Goal: Information Seeking & Learning: Learn about a topic

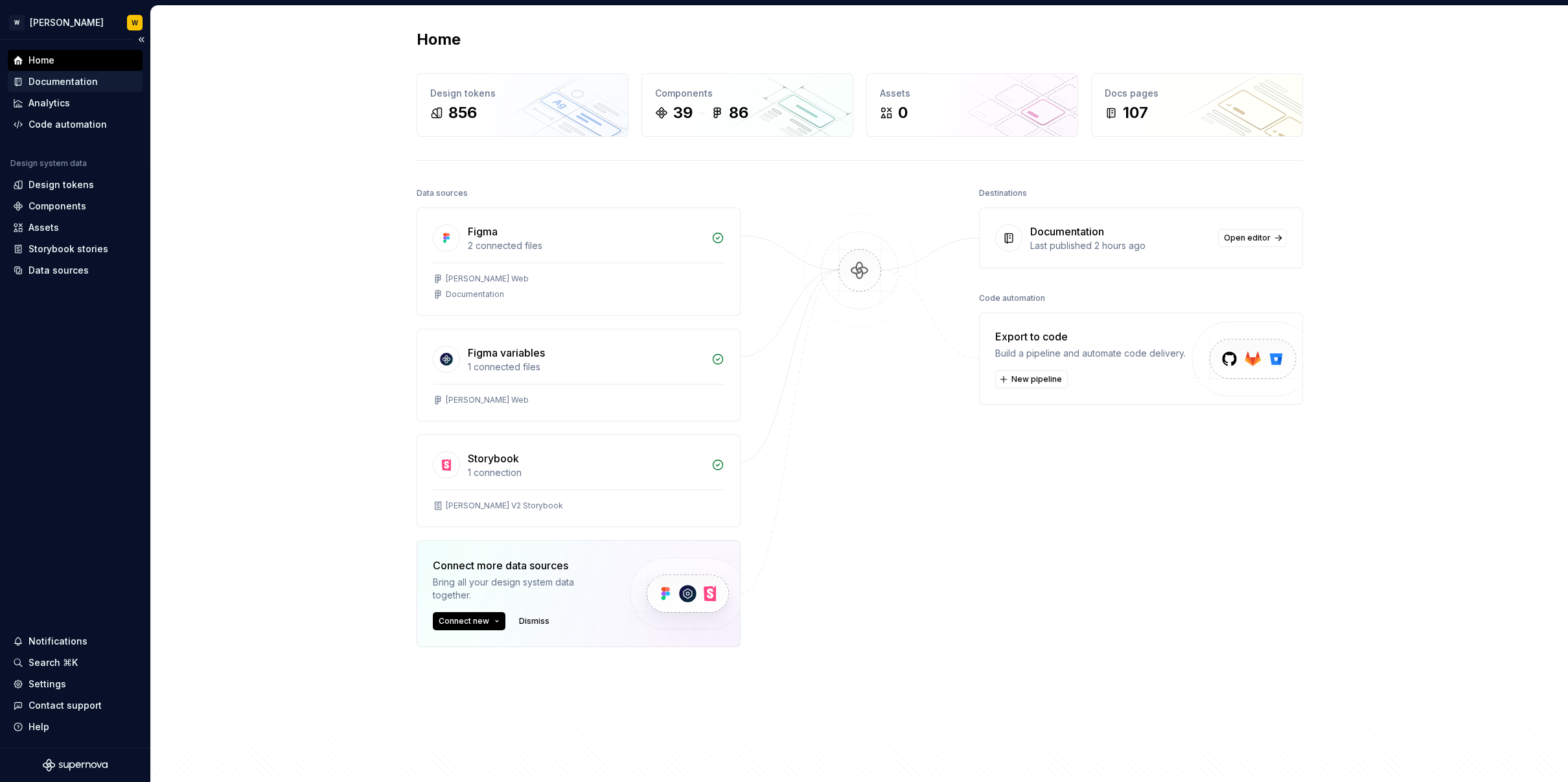
click at [61, 80] on div "Documentation" at bounding box center [63, 81] width 69 height 13
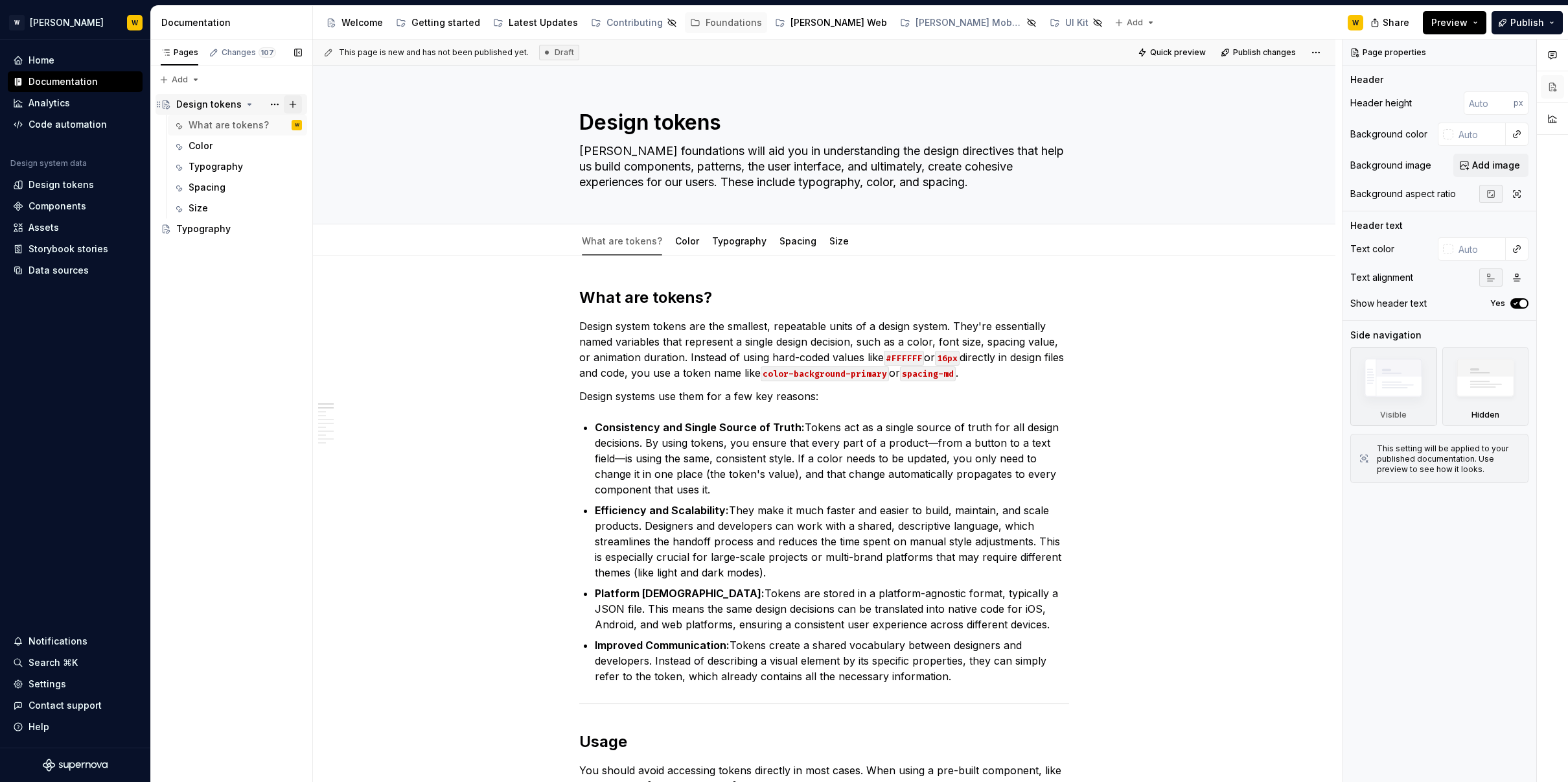
click at [293, 102] on button "Page tree" at bounding box center [293, 105] width 18 height 18
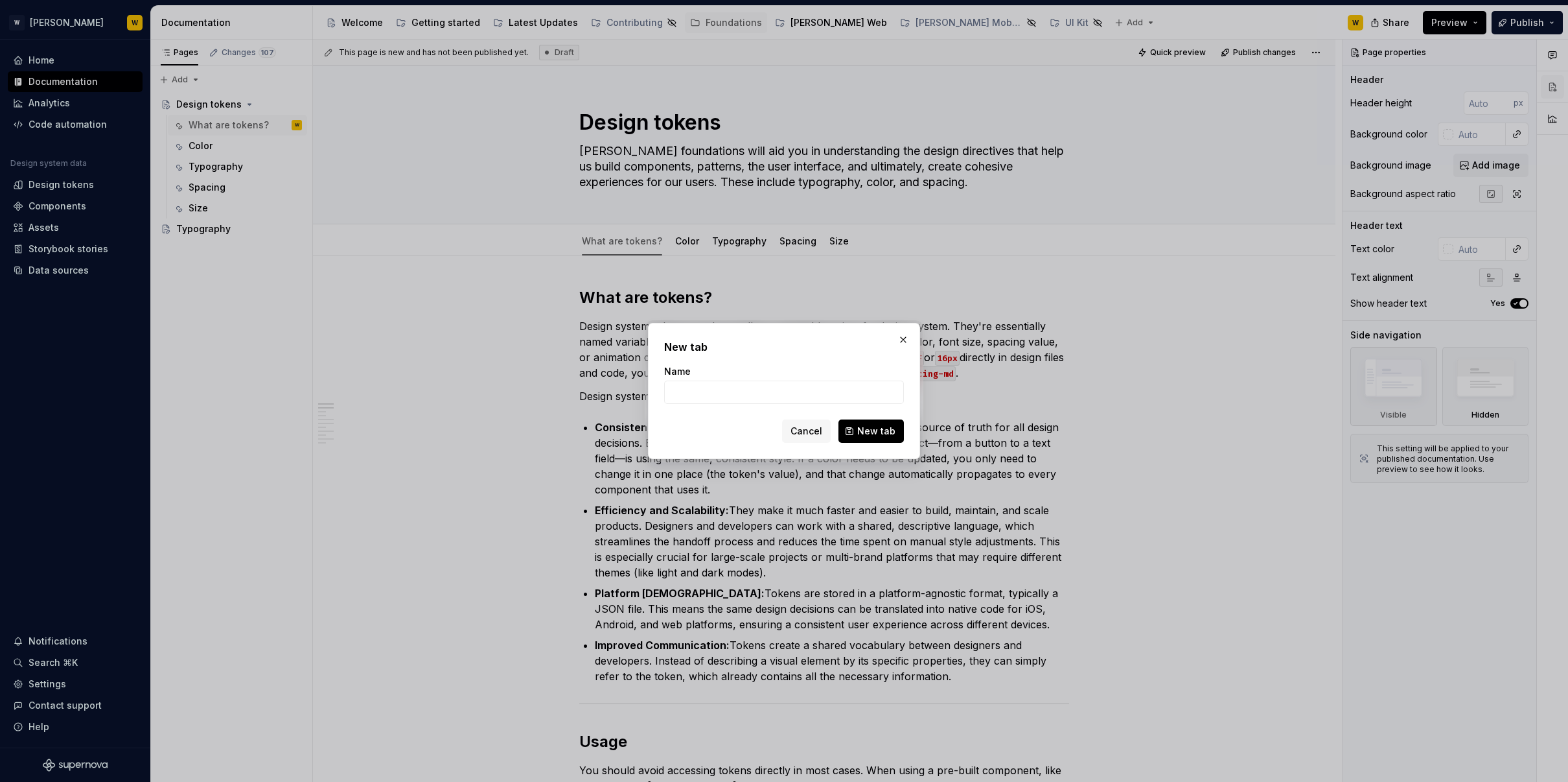
type textarea "*"
type input "Iconography"
click button "New tab" at bounding box center [871, 431] width 65 height 24
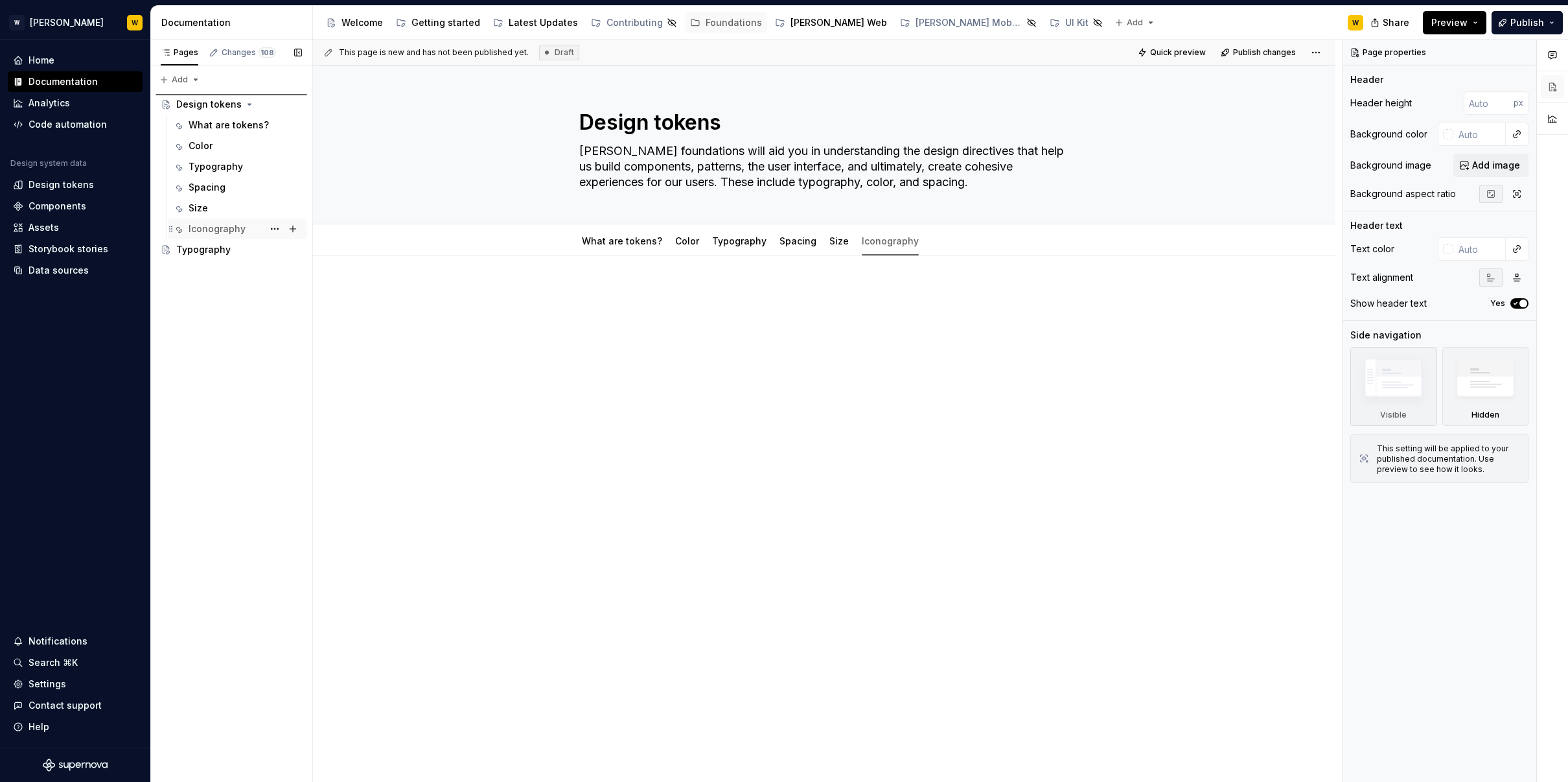
type textarea "*"
type textarea "Iconography"
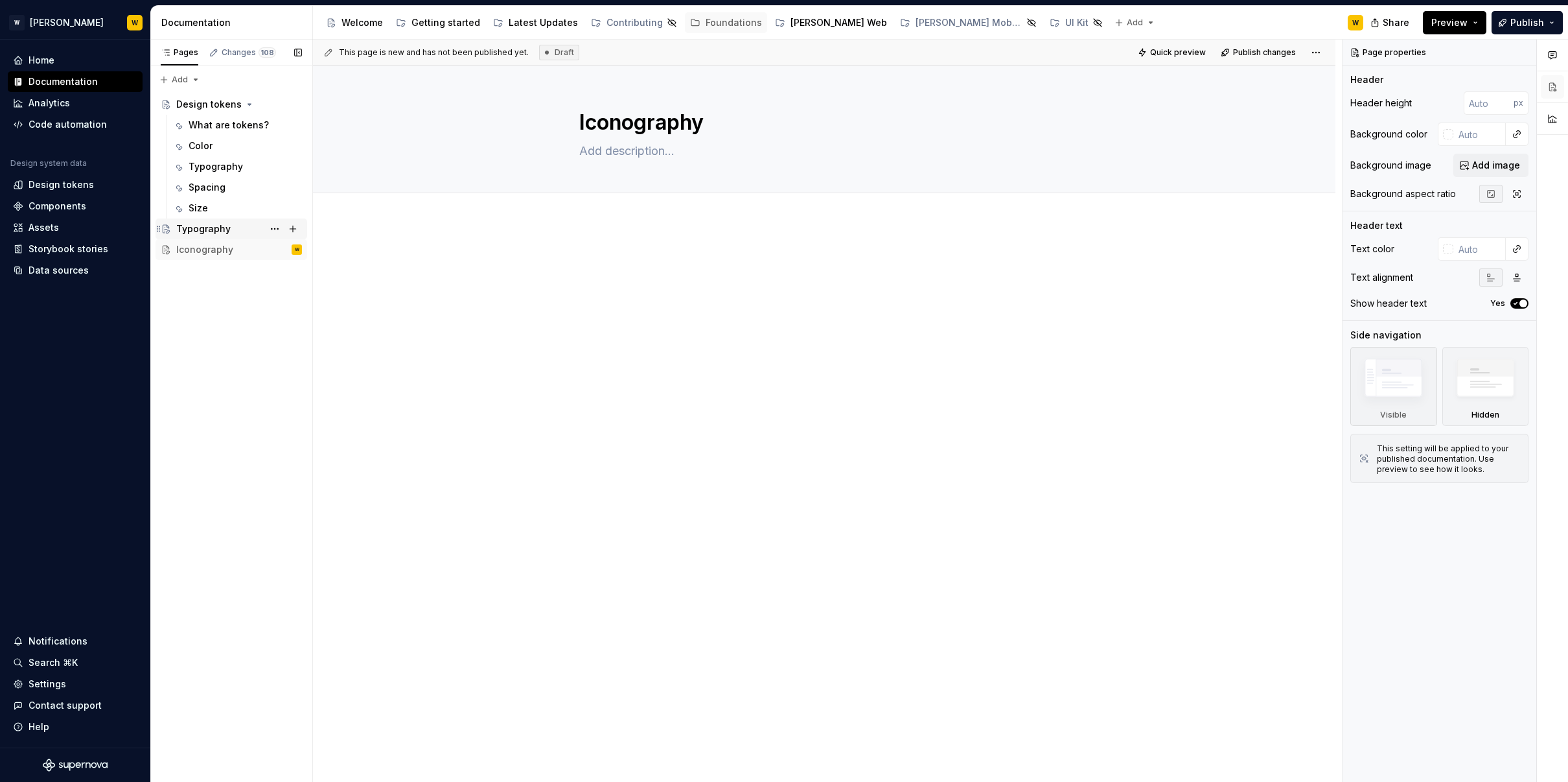
click at [213, 228] on div "Typography" at bounding box center [203, 228] width 54 height 13
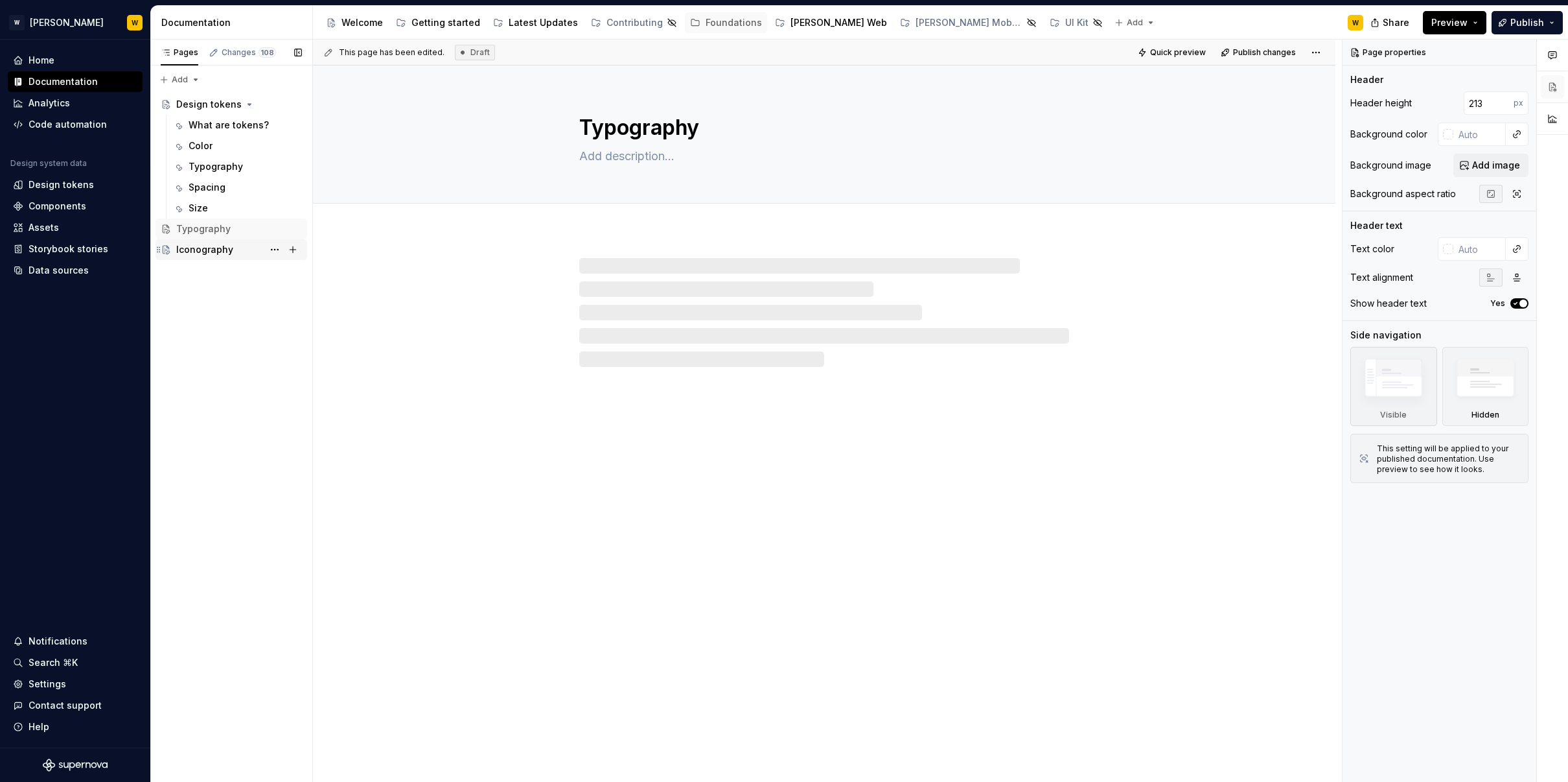
click at [213, 250] on div "Iconography" at bounding box center [205, 249] width 57 height 13
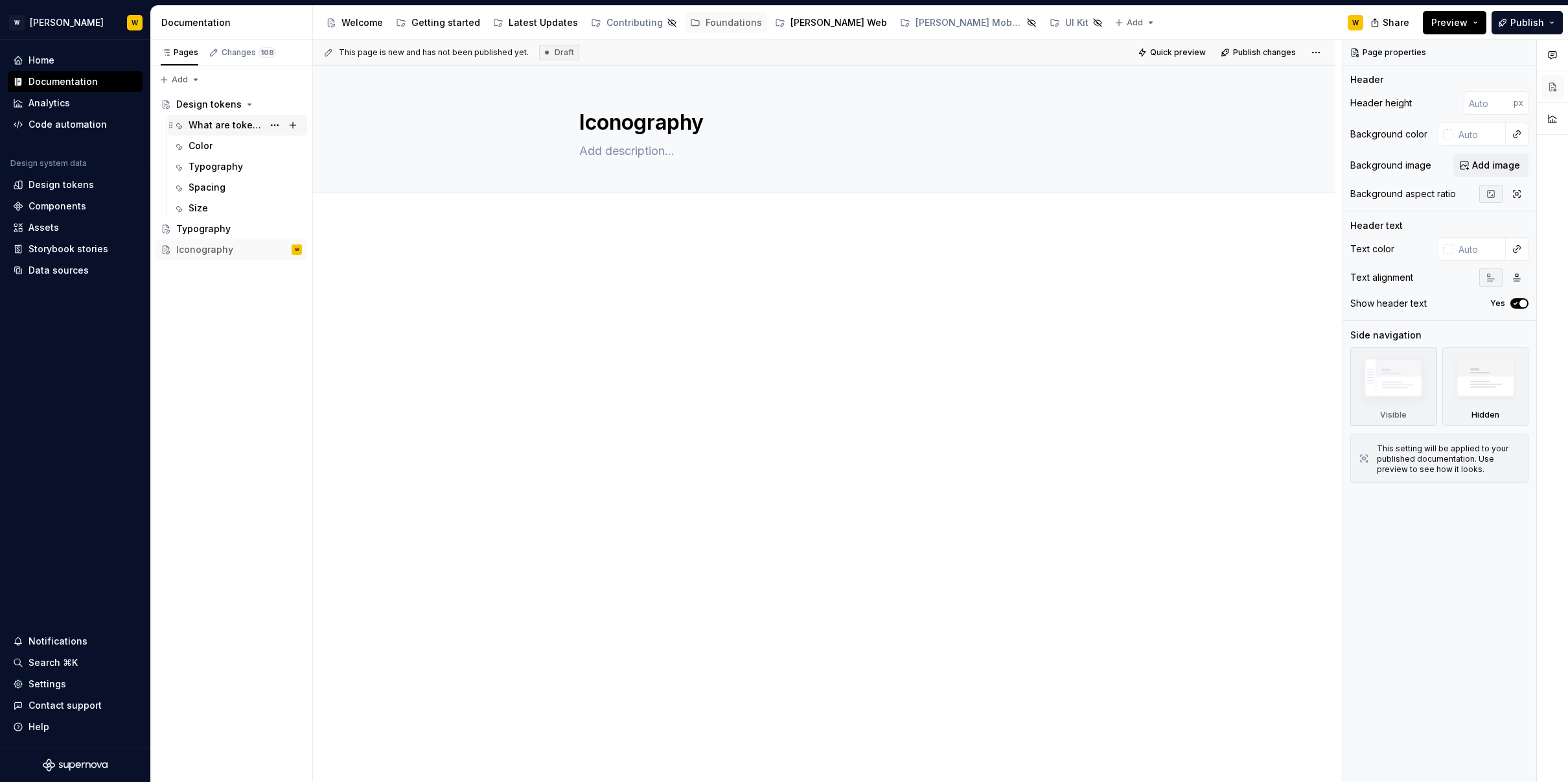
click at [233, 122] on div "What are tokens?" at bounding box center [226, 124] width 75 height 13
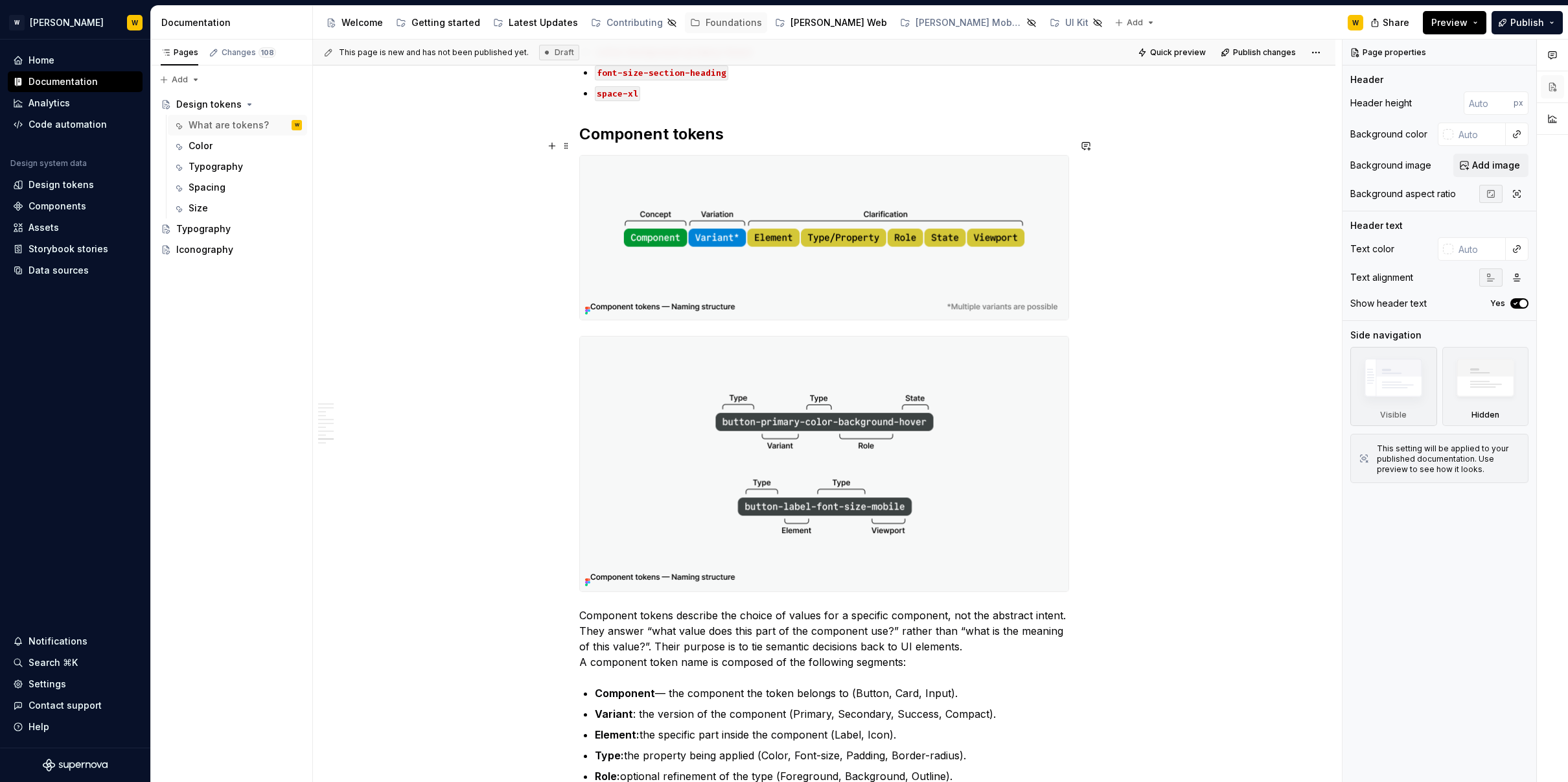
scroll to position [2778, 0]
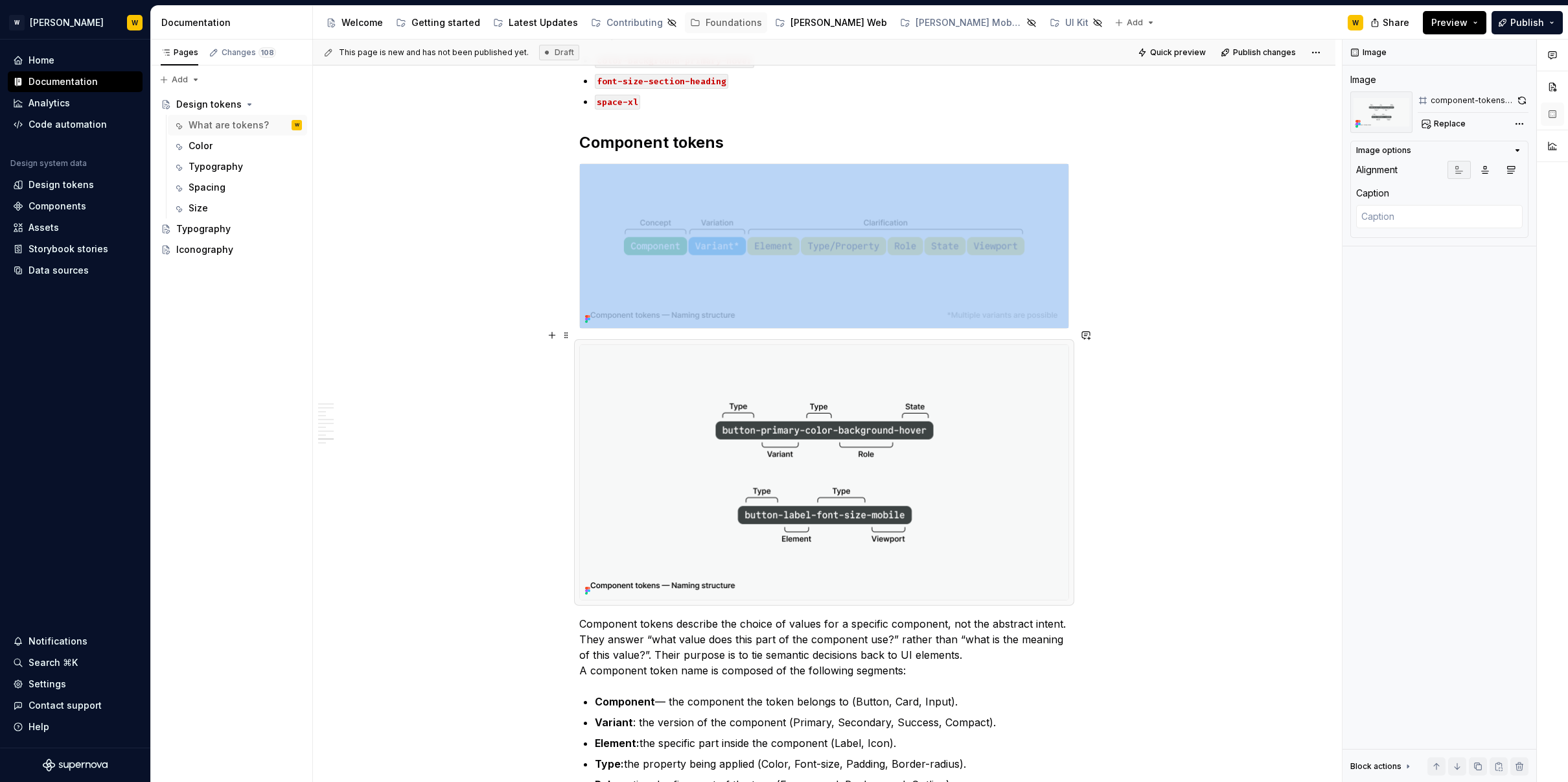
click at [678, 368] on img at bounding box center [824, 472] width 489 height 254
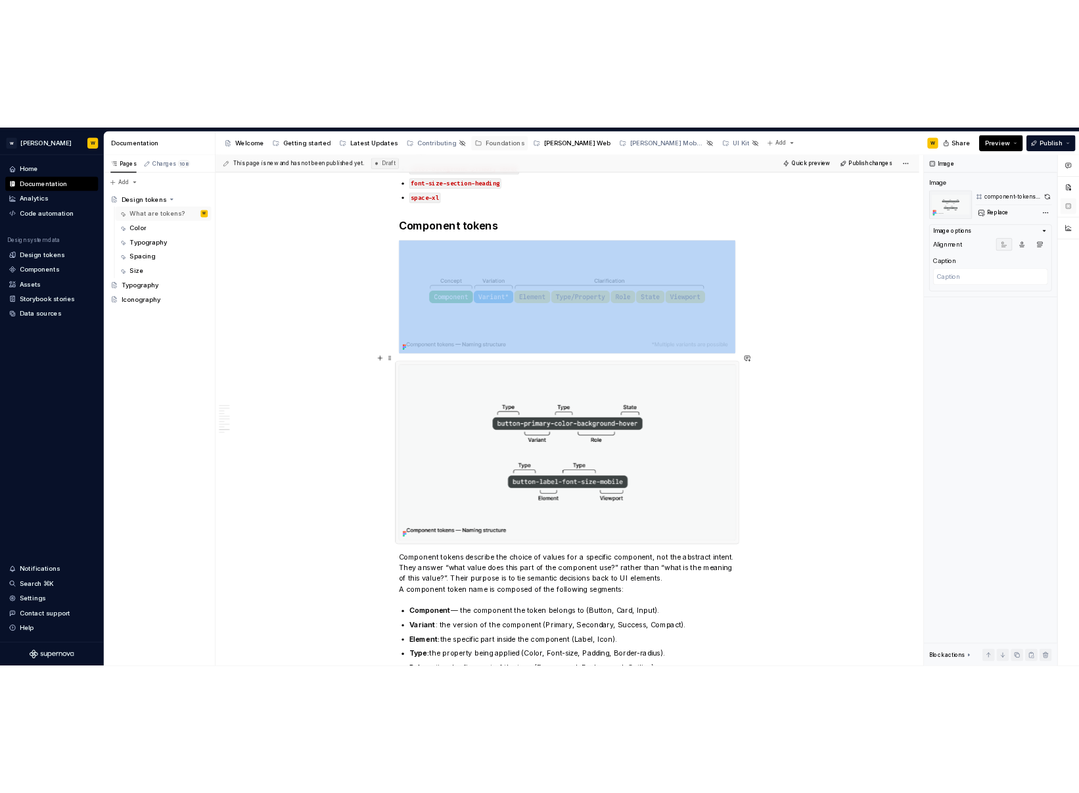
scroll to position [2818, 0]
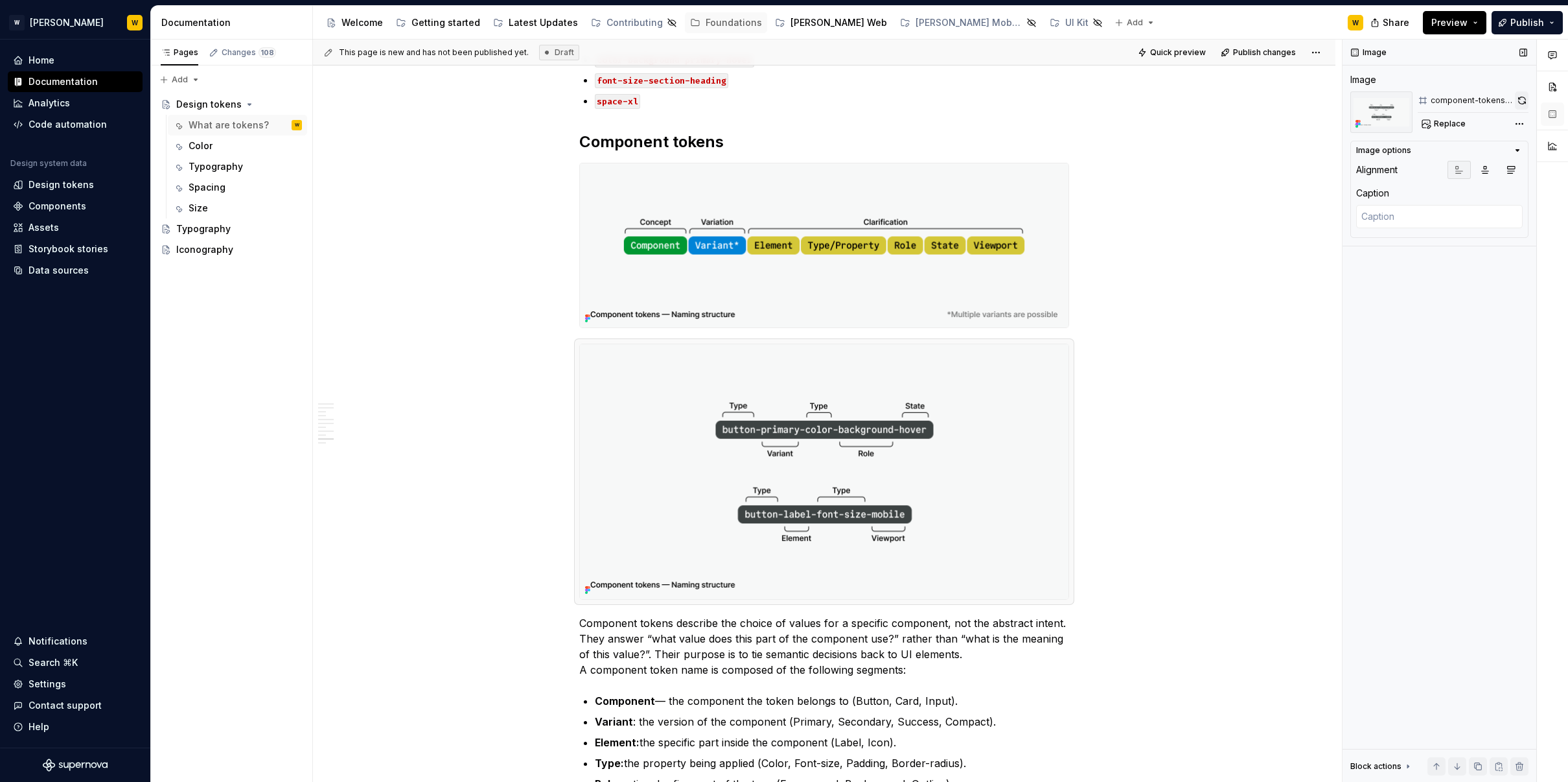
click at [1523, 99] on button "button" at bounding box center [1523, 101] width 14 height 18
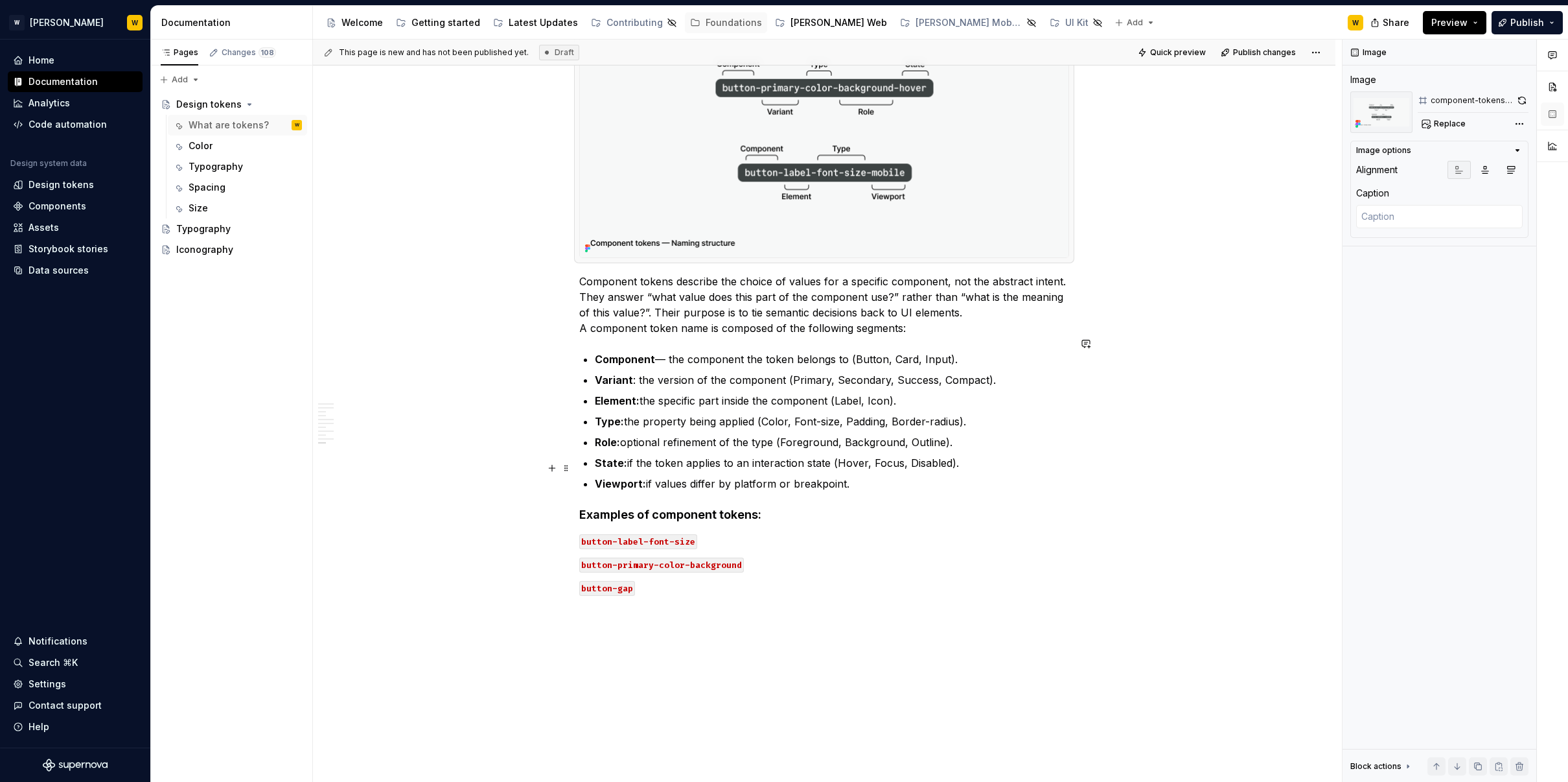
scroll to position [3112, 0]
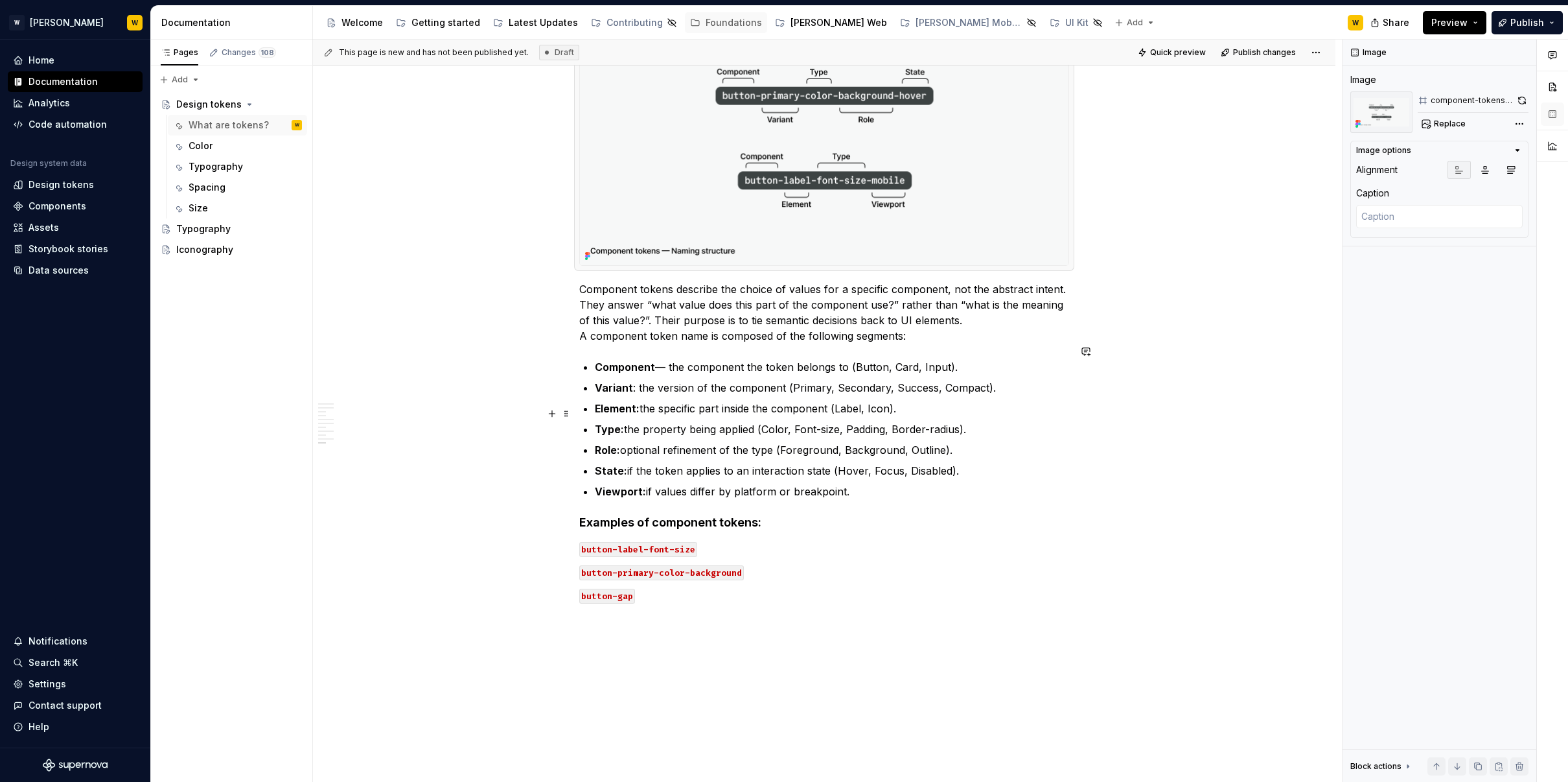
type textarea "*"
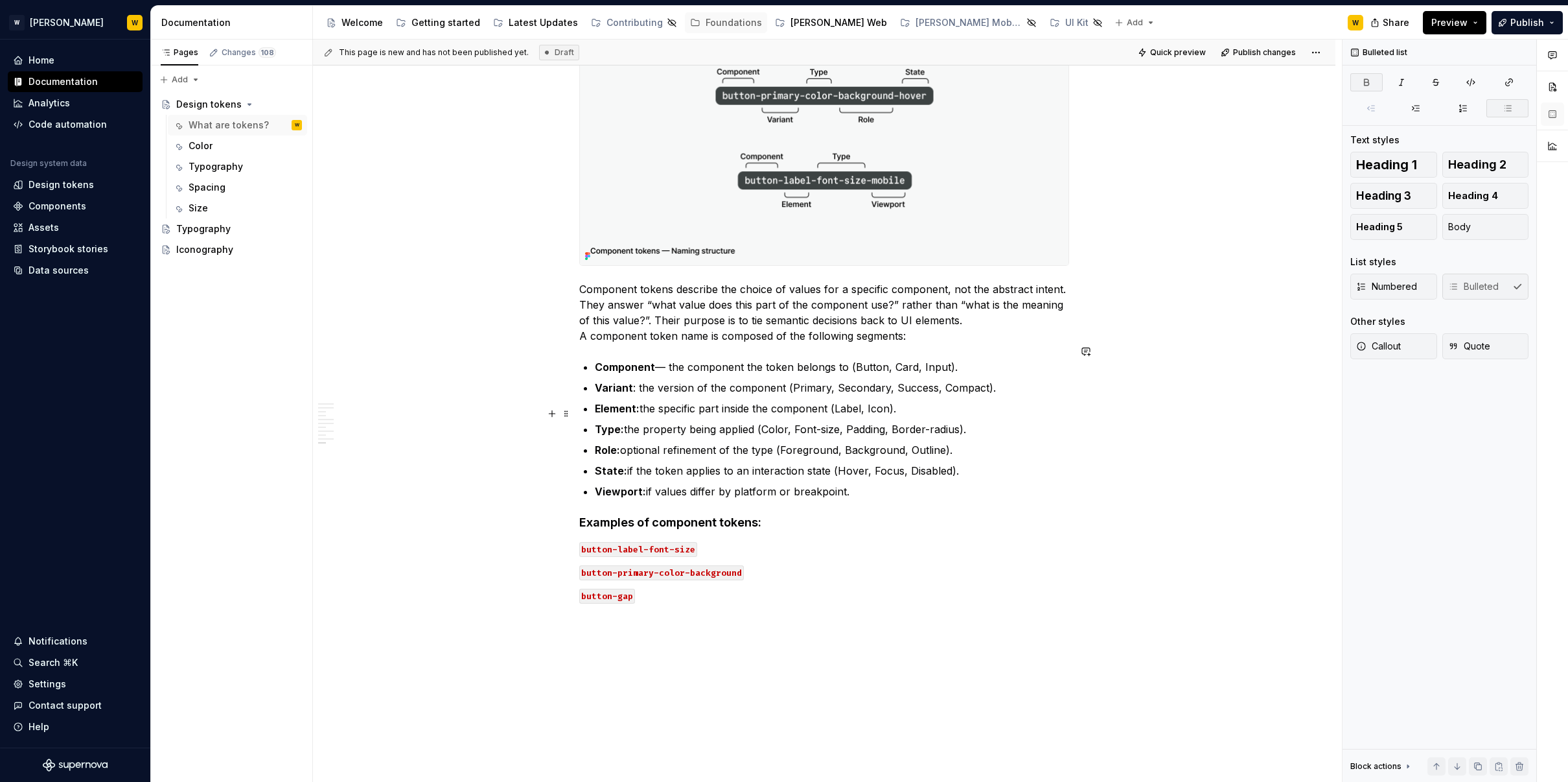
click at [621, 423] on strong "Type:" at bounding box center [609, 429] width 30 height 13
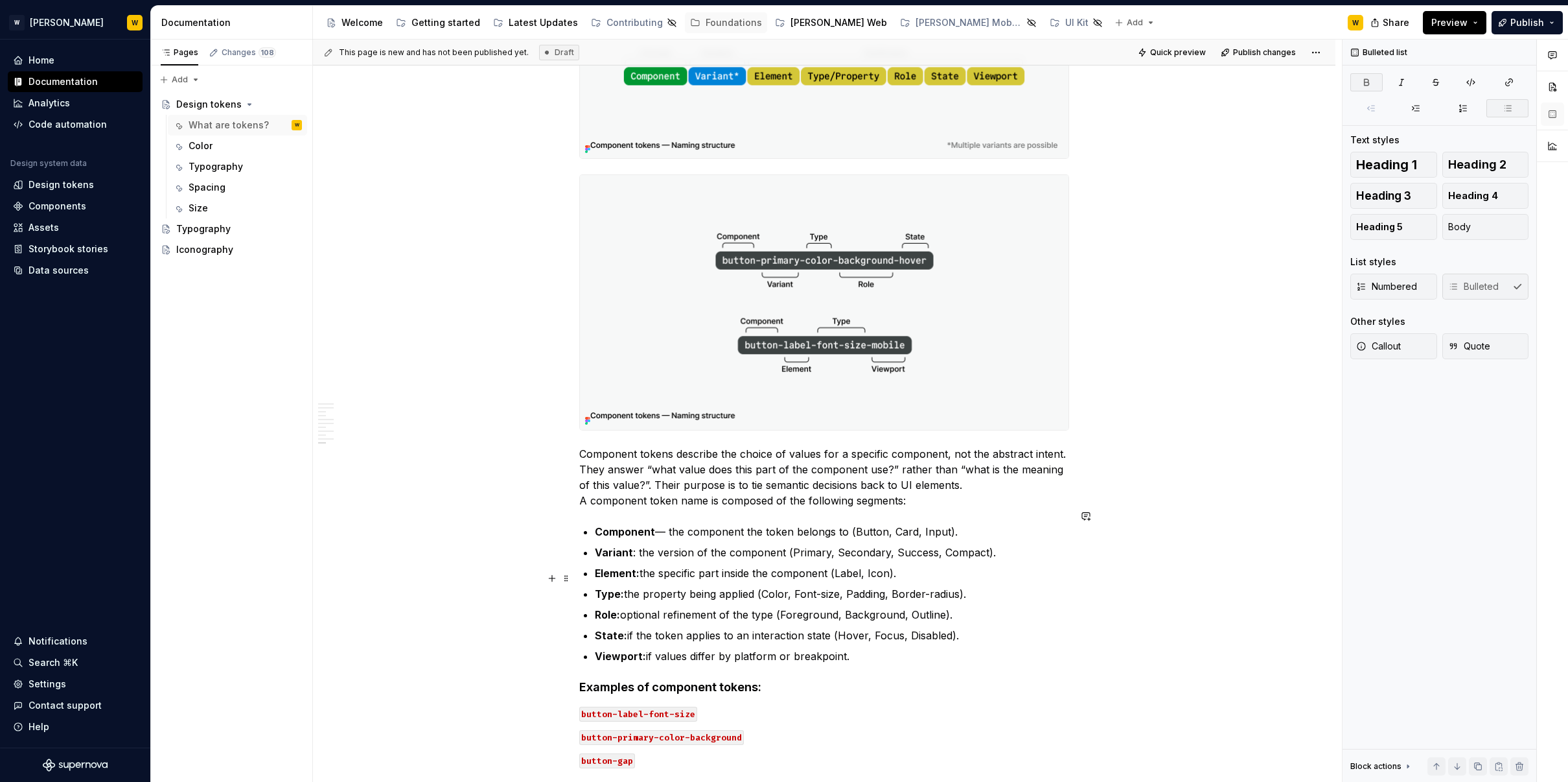
scroll to position [2940, 0]
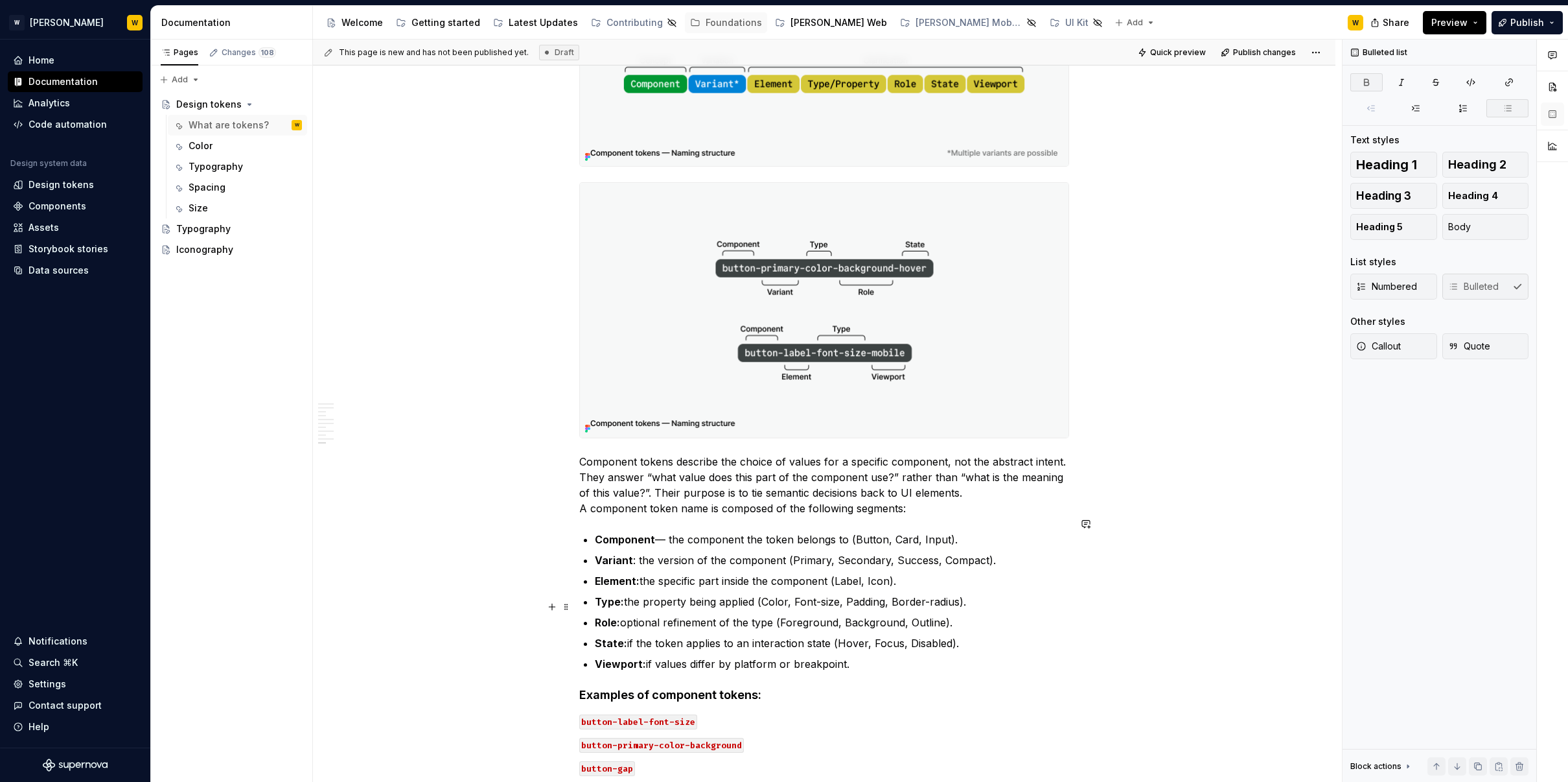
click at [927, 614] on p "Role: optional refinement of the type (Foreground, Background, Outline)." at bounding box center [831, 622] width 474 height 16
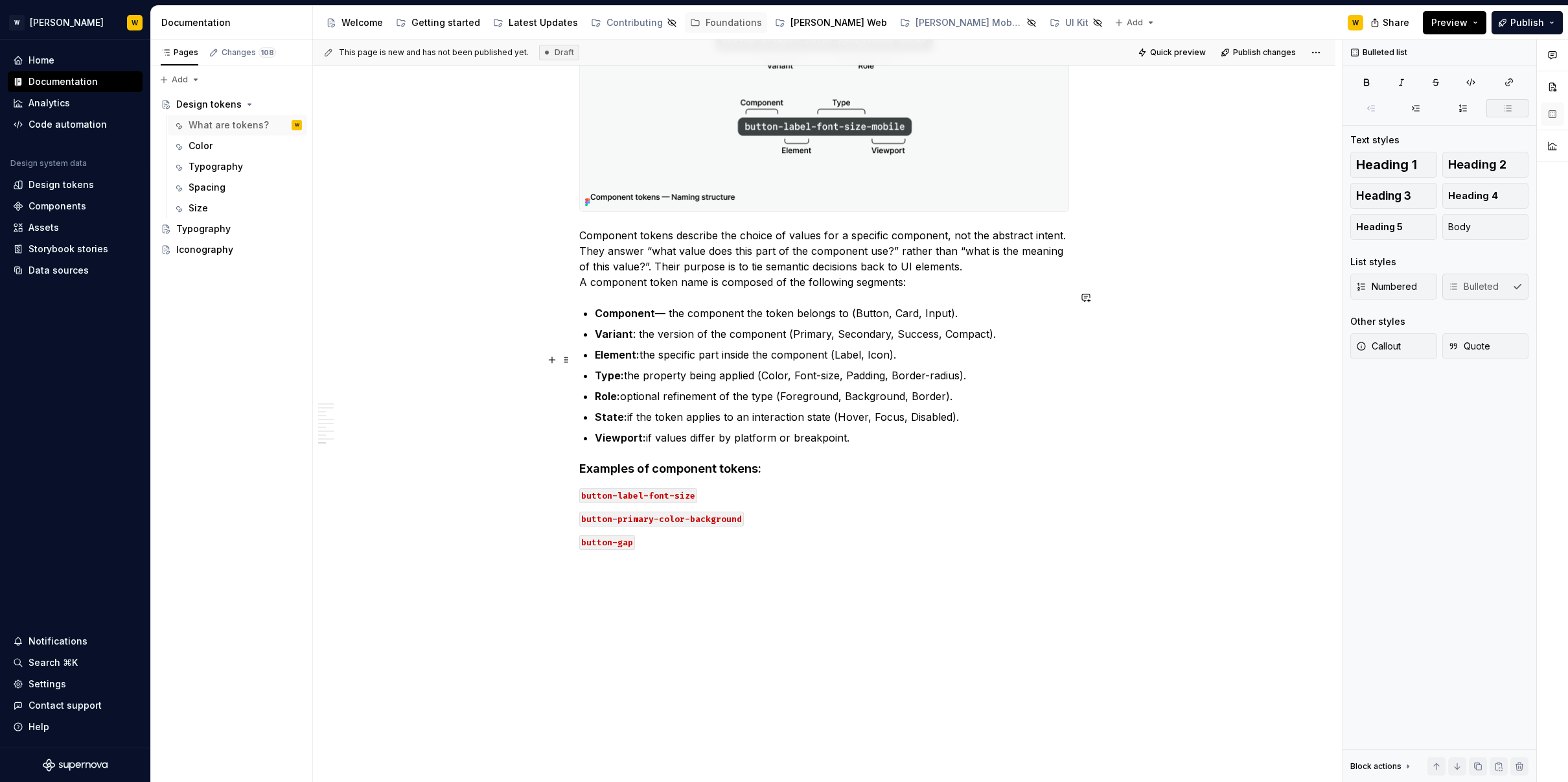
scroll to position [3166, 0]
click at [1190, 48] on span "Quick preview" at bounding box center [1178, 52] width 56 height 11
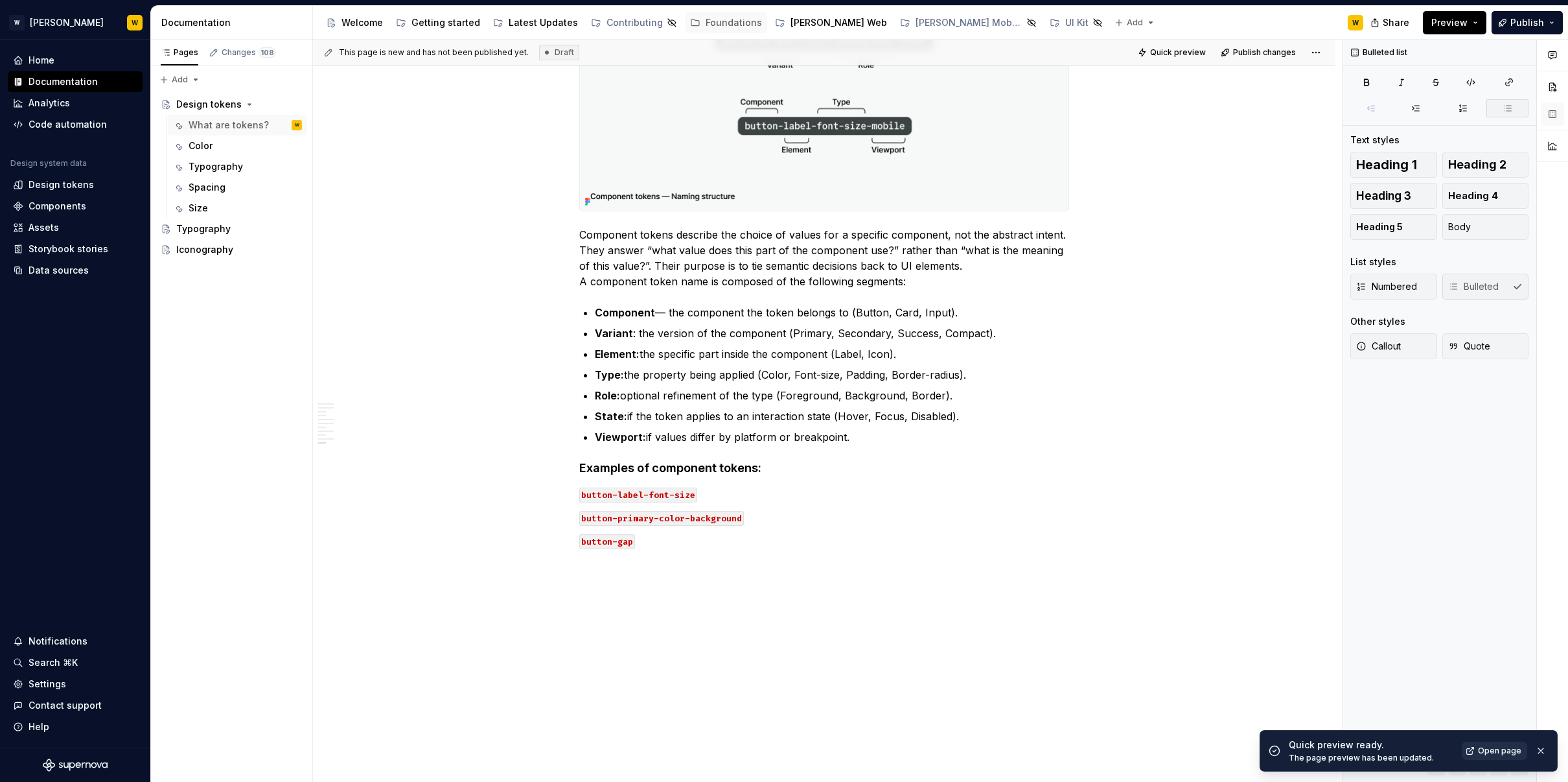
click at [1513, 755] on link "Open page" at bounding box center [1495, 750] width 65 height 18
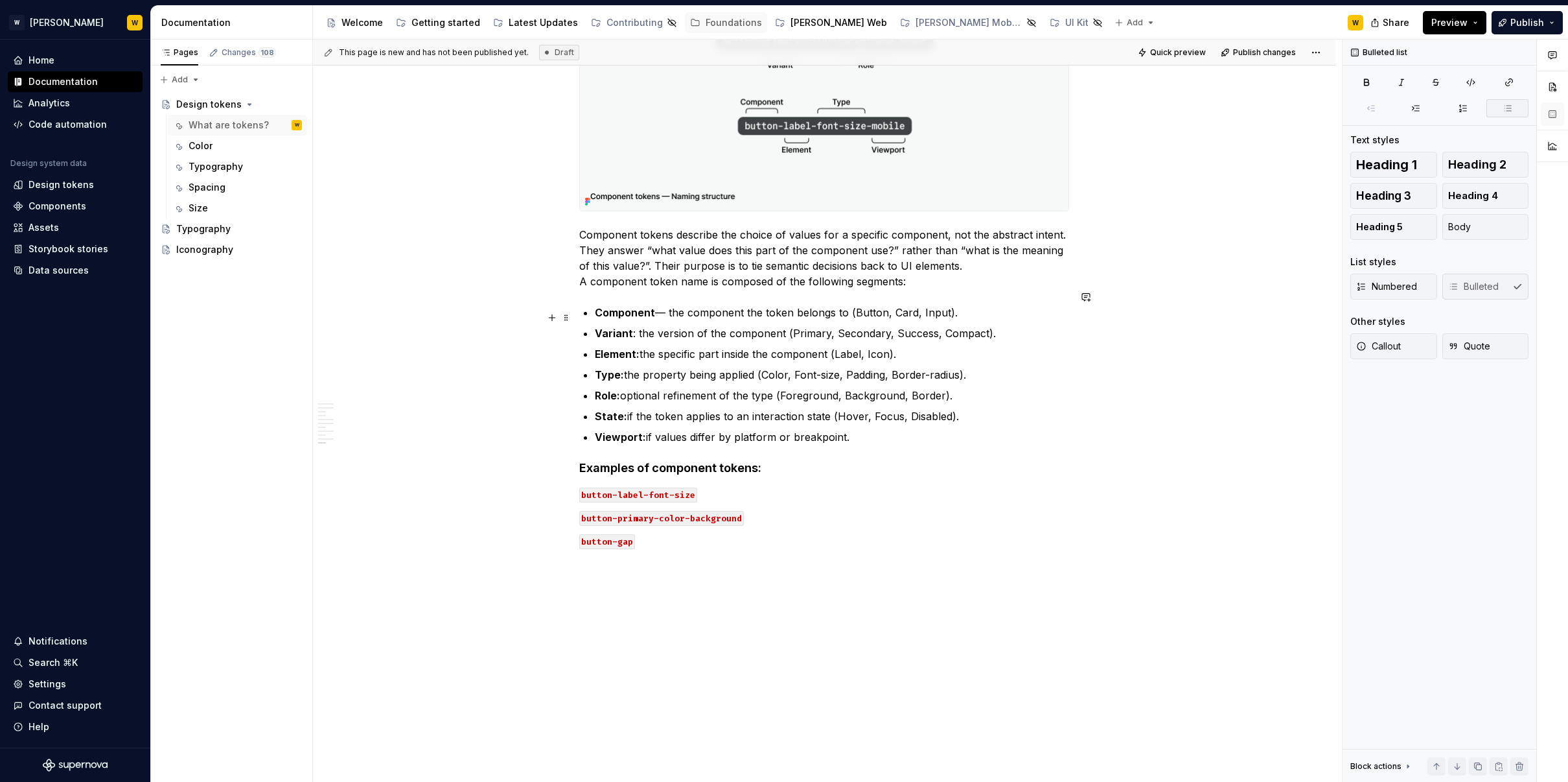
type textarea "*"
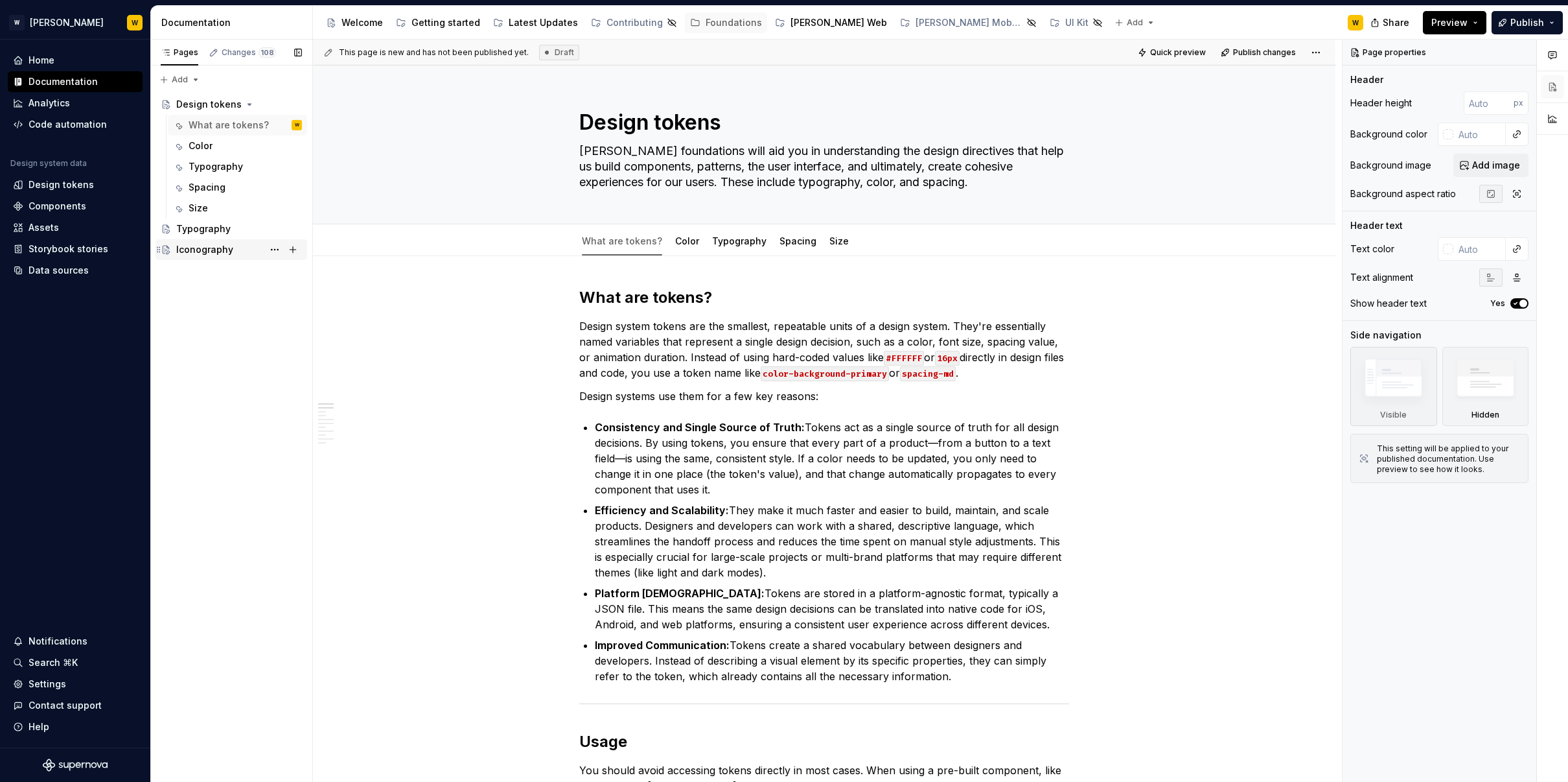
click at [209, 256] on div "Iconography" at bounding box center [240, 249] width 126 height 18
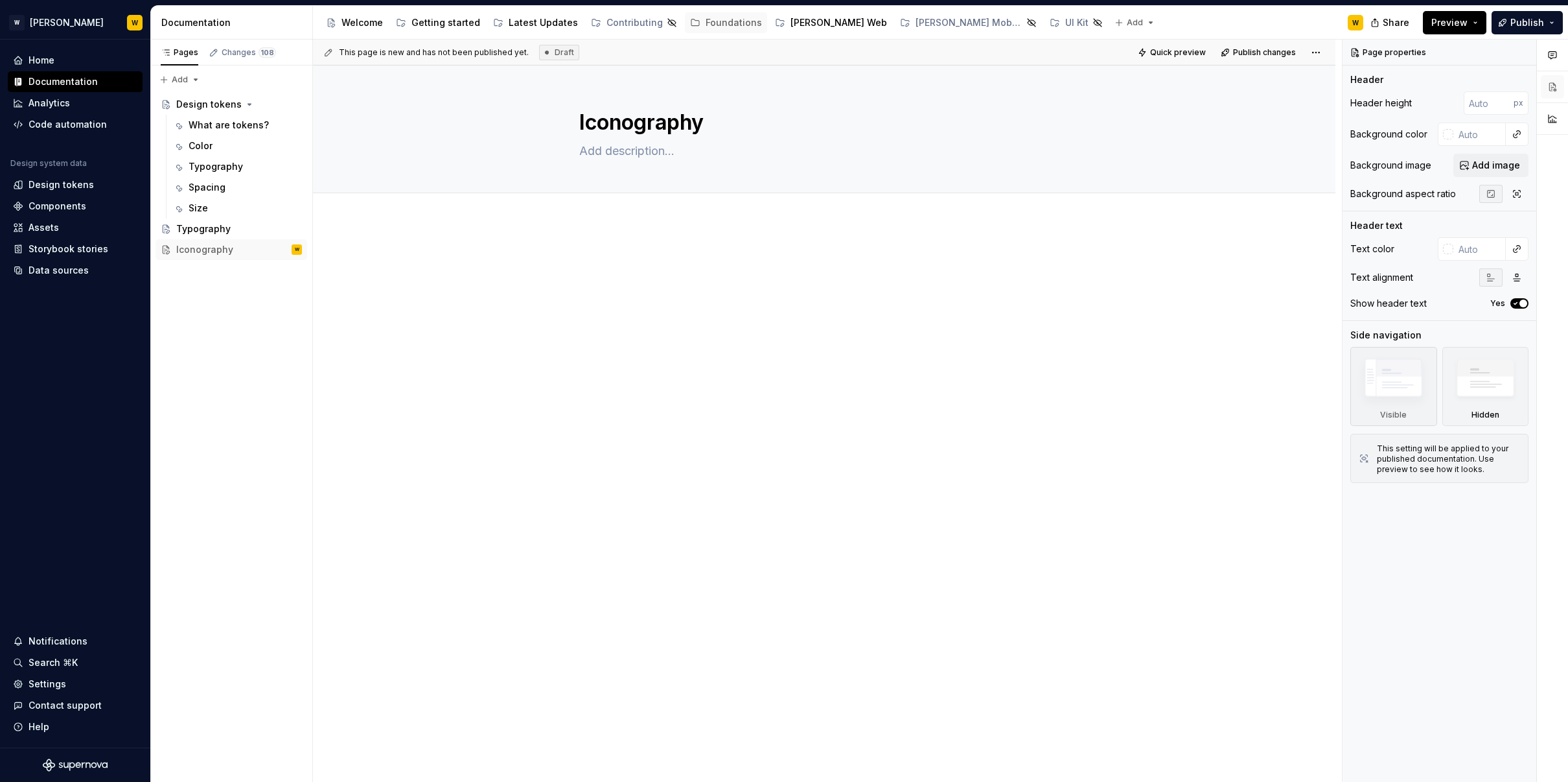
type textarea "*"
